Goal: Navigation & Orientation: Find specific page/section

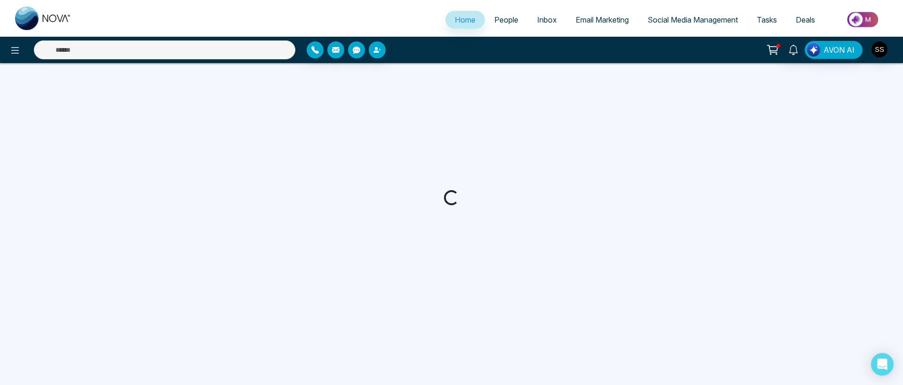
select select "*"
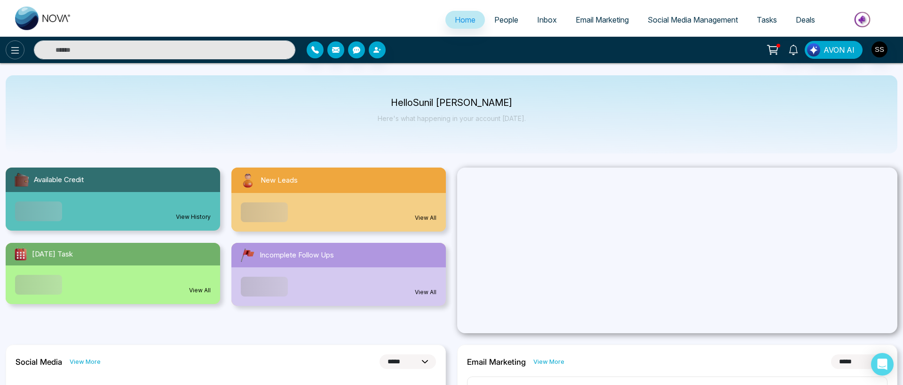
click at [15, 48] on icon at bounding box center [14, 50] width 11 height 11
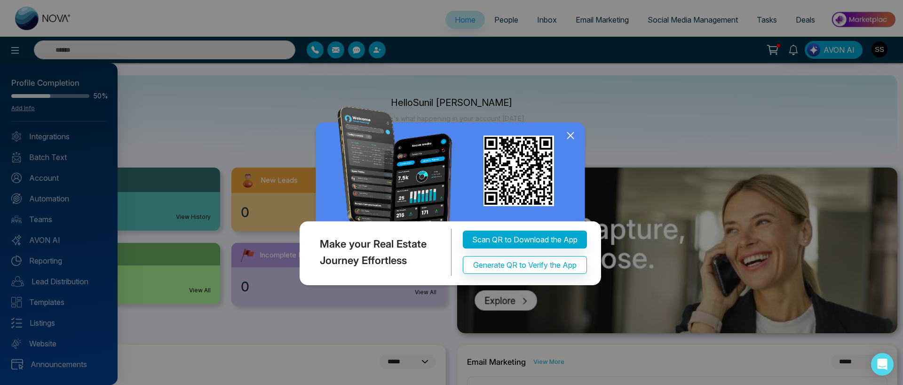
click at [572, 137] on icon at bounding box center [570, 136] width 6 height 6
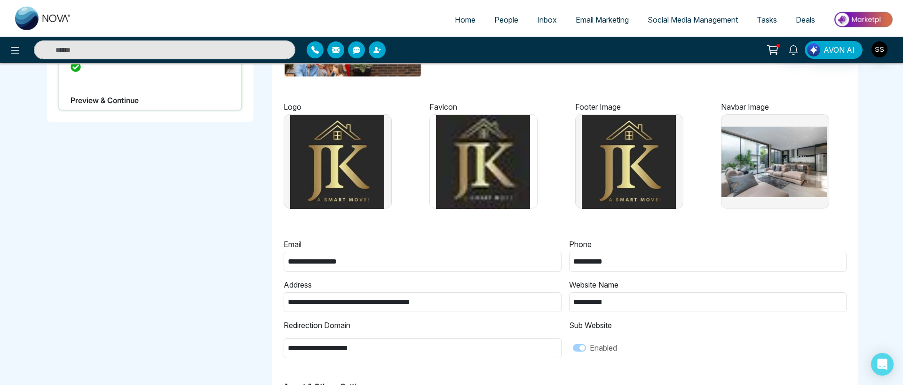
scroll to position [193, 0]
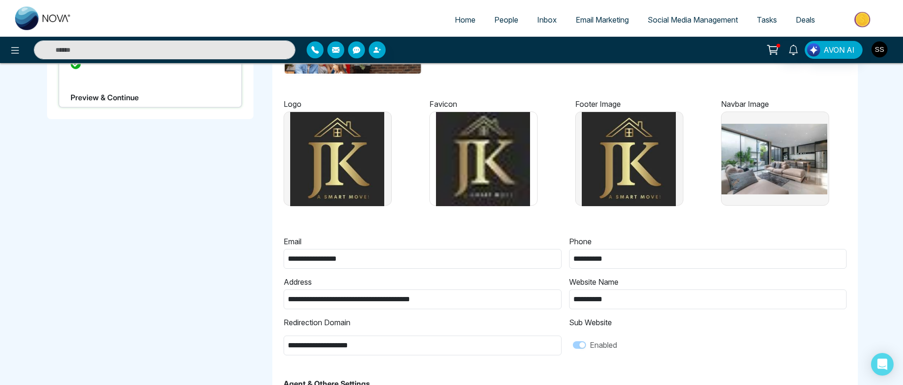
click at [875, 47] on img "button" at bounding box center [879, 49] width 16 height 16
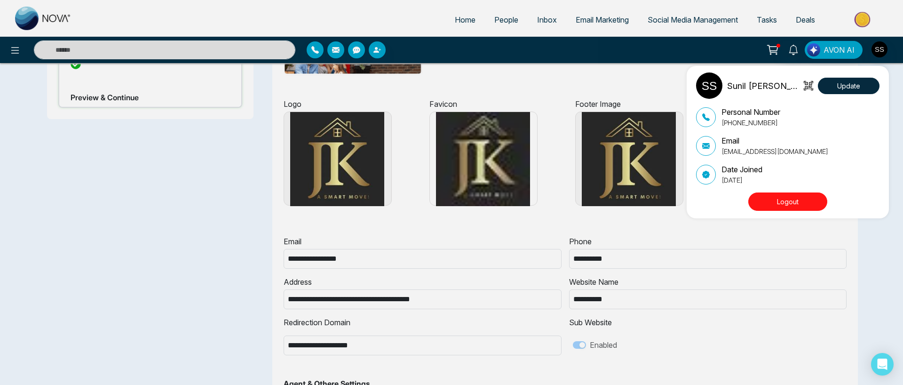
click at [531, 214] on div "Sunil Sally Update Personal Number +19055985620 Email sunil@lendinghub.ca Date …" at bounding box center [451, 192] width 903 height 385
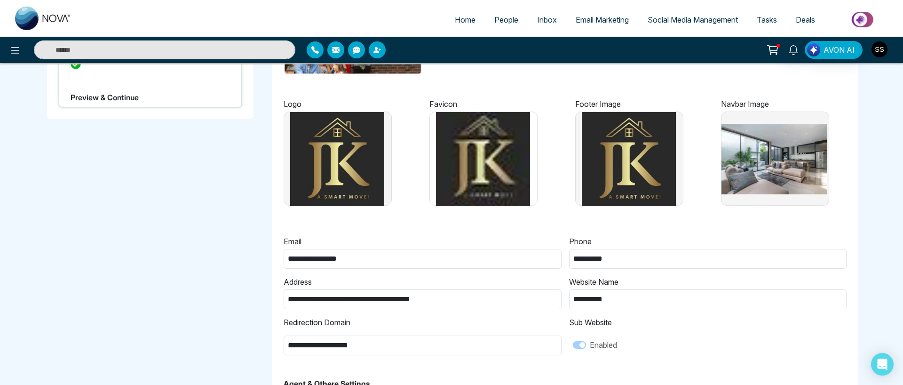
click at [880, 49] on img "button" at bounding box center [879, 49] width 16 height 16
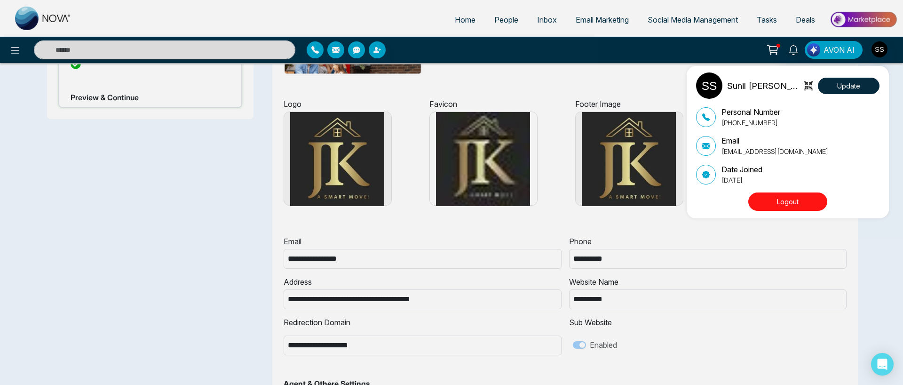
click at [788, 208] on button "Logout" at bounding box center [787, 201] width 79 height 18
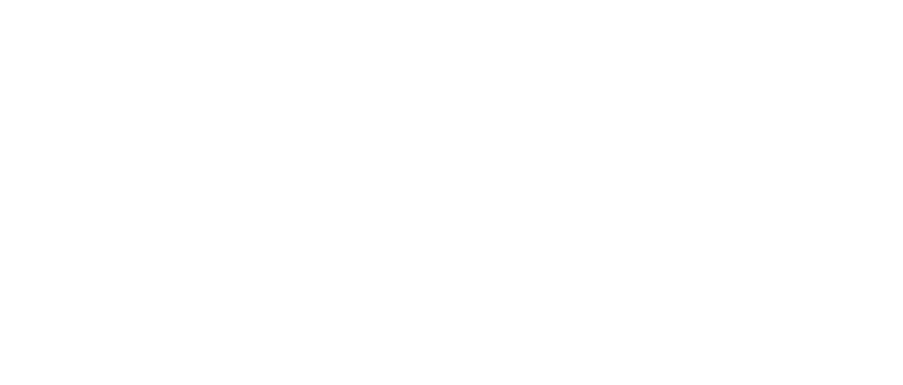
select select "*"
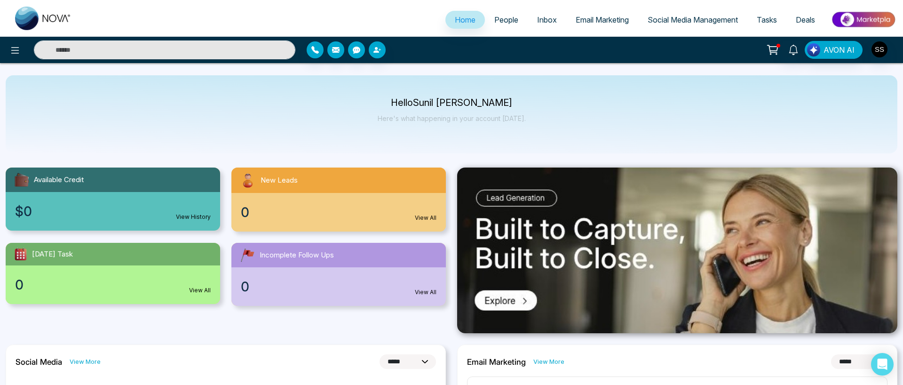
click at [501, 24] on body "**********" at bounding box center [451, 192] width 903 height 385
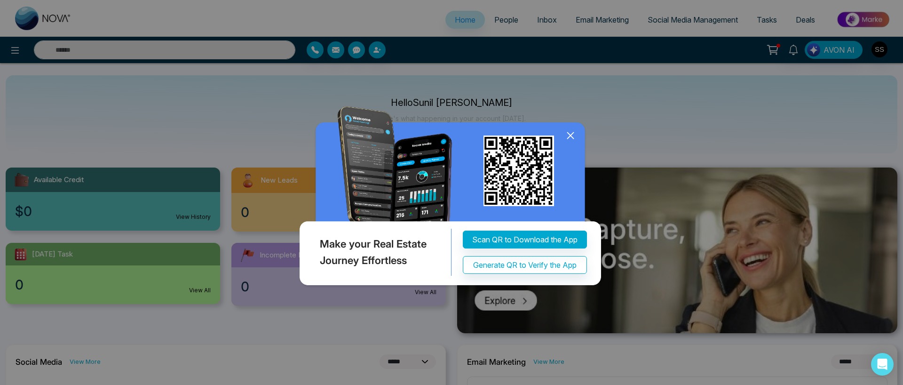
click at [572, 135] on icon at bounding box center [570, 135] width 14 height 14
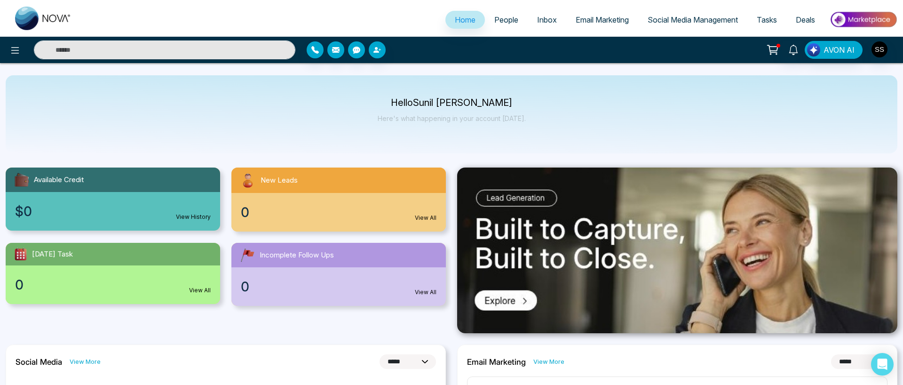
click at [501, 21] on span "People" at bounding box center [506, 19] width 24 height 9
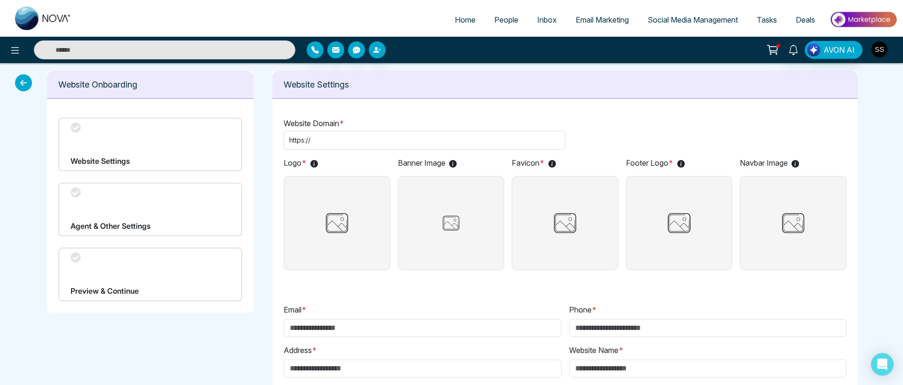
click at [876, 52] on img "button" at bounding box center [879, 49] width 16 height 16
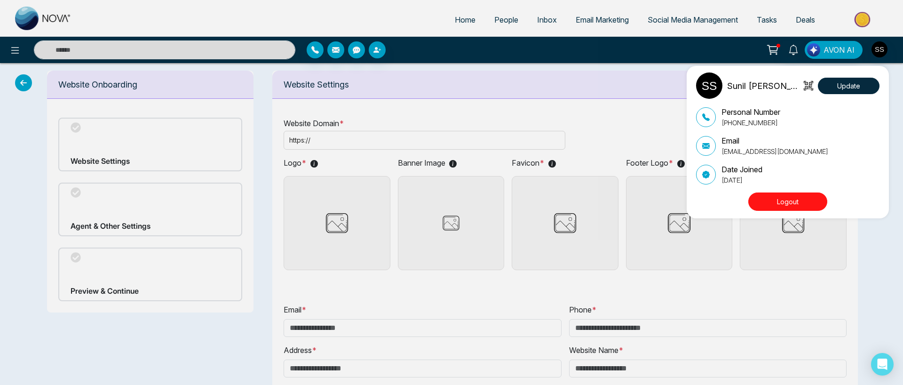
click at [794, 199] on button "Logout" at bounding box center [787, 201] width 79 height 18
